Goal: Information Seeking & Learning: Check status

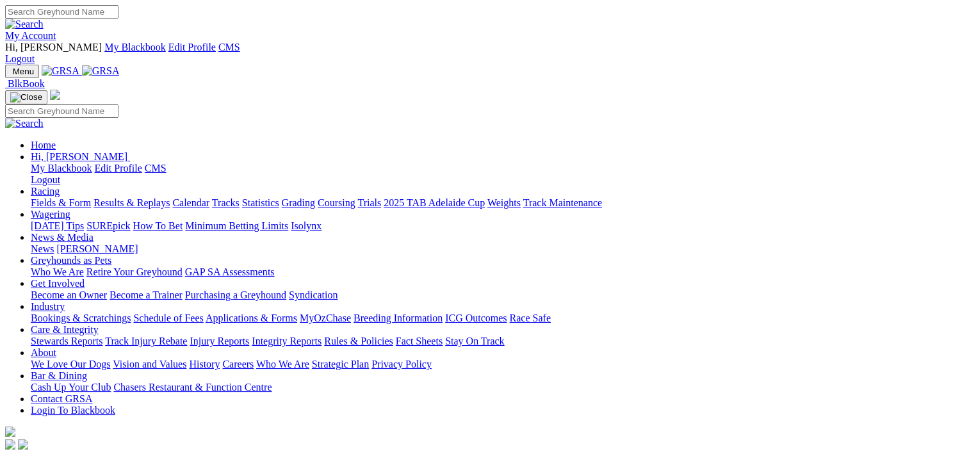
click at [170, 197] on link "Results & Replays" at bounding box center [132, 202] width 76 height 11
